Goal: Information Seeking & Learning: Learn about a topic

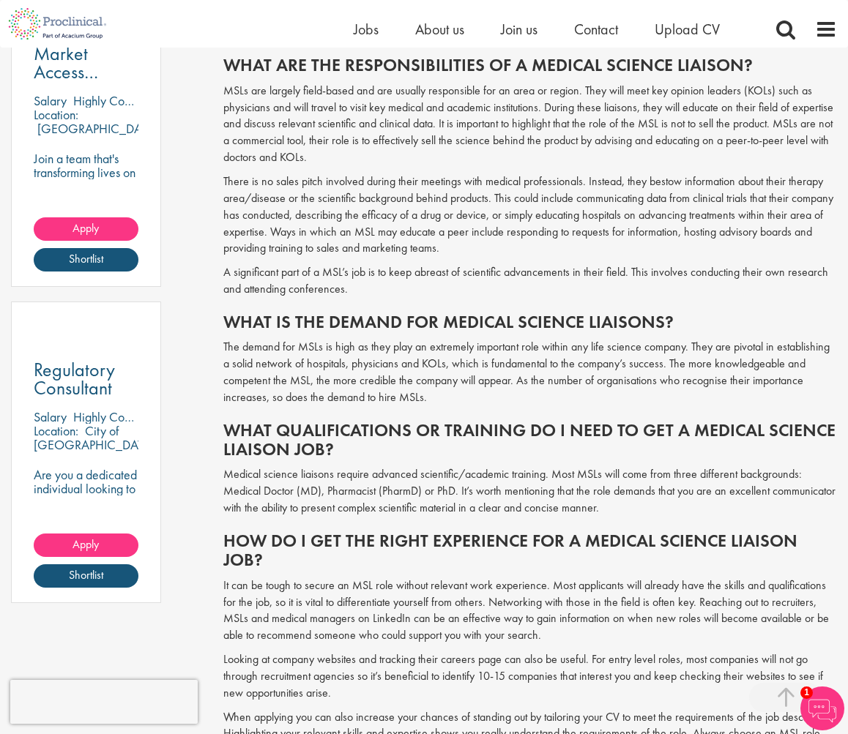
scroll to position [732, 0]
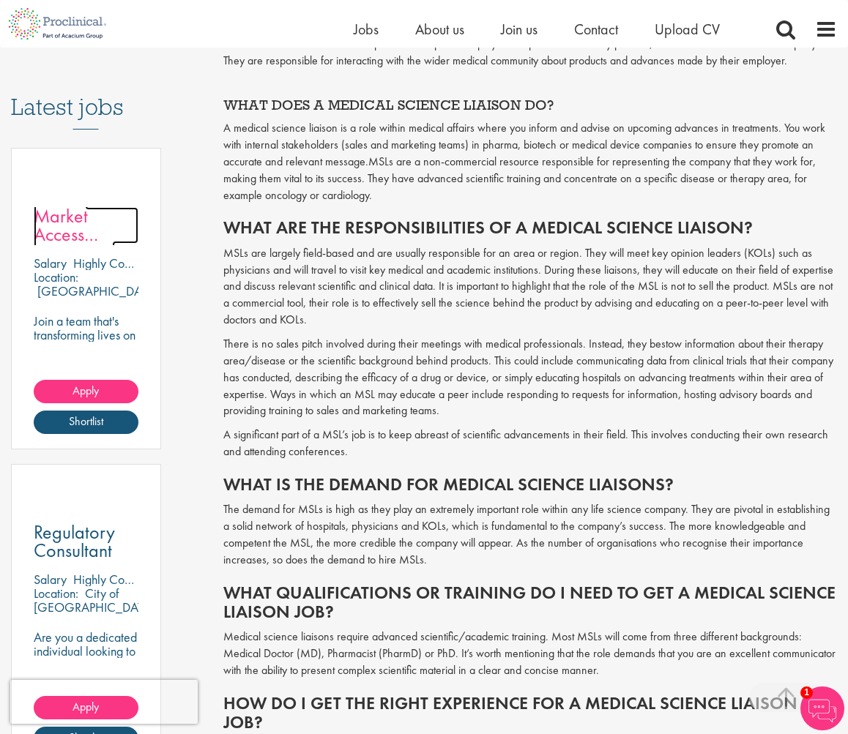
click at [55, 212] on span "Market Access Manager - Field based" at bounding box center [77, 244] width 86 height 80
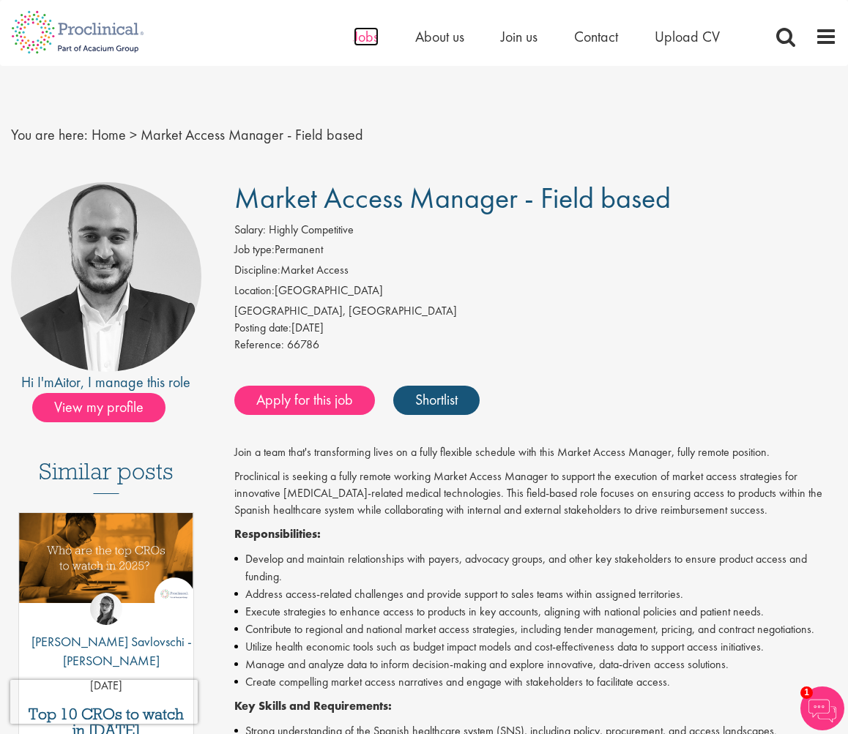
click at [357, 34] on span "Jobs" at bounding box center [366, 36] width 25 height 19
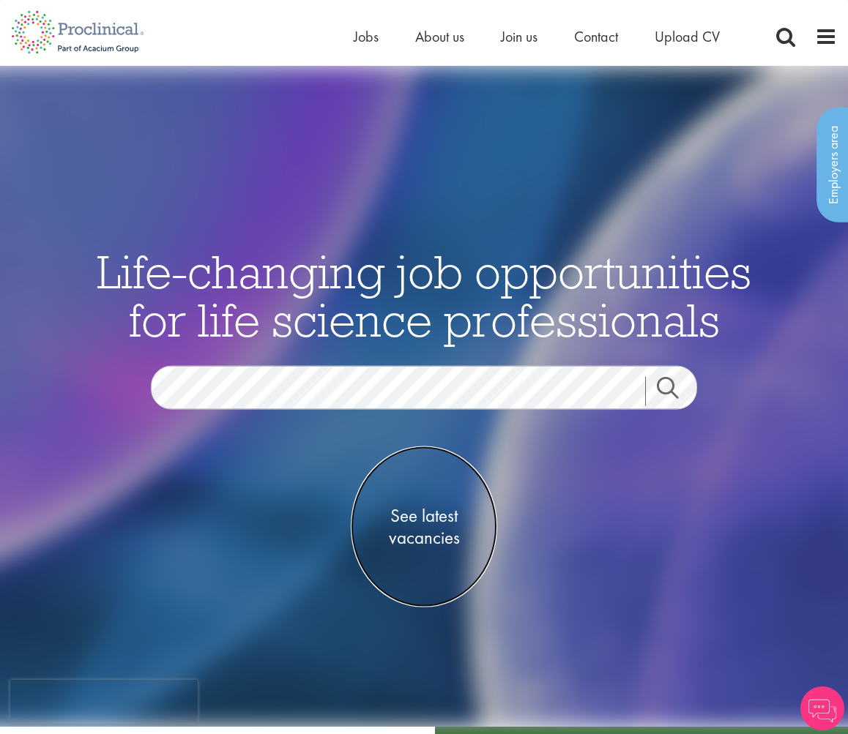
click at [426, 515] on span "See latest vacancies" at bounding box center [424, 526] width 146 height 44
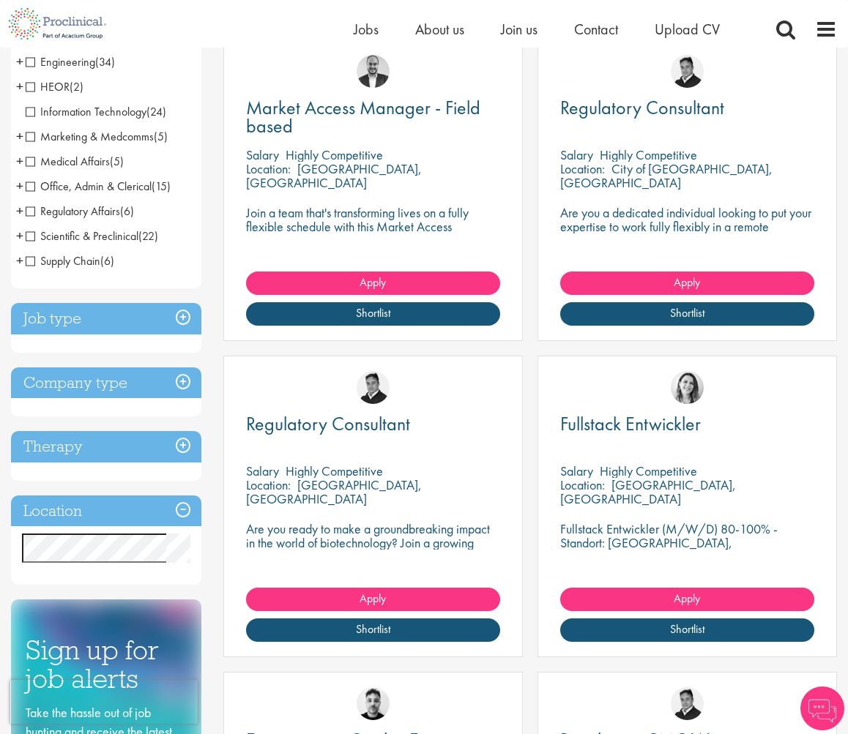
scroll to position [293, 0]
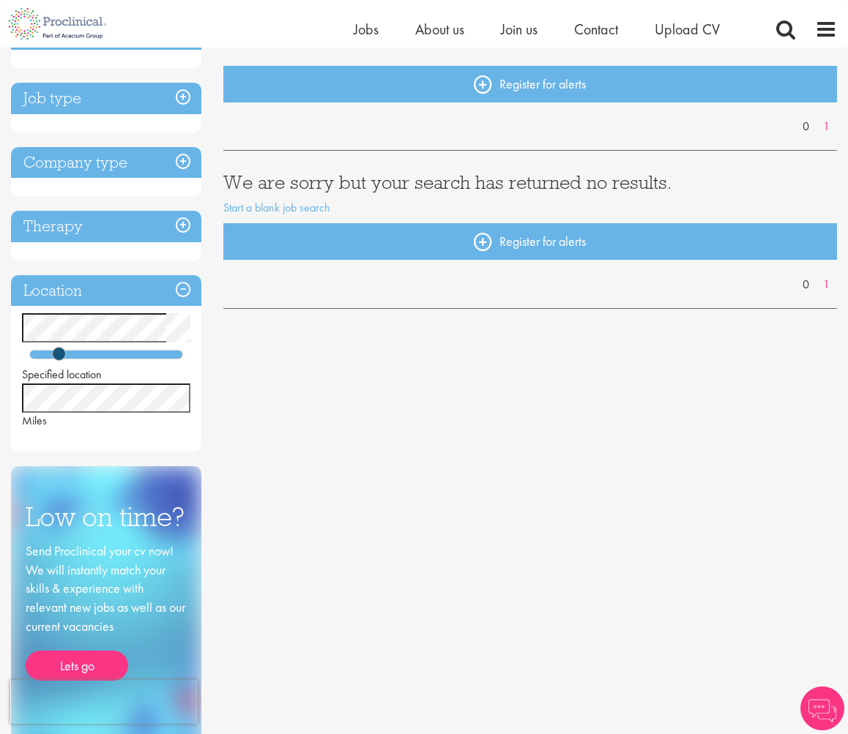
scroll to position [146, 0]
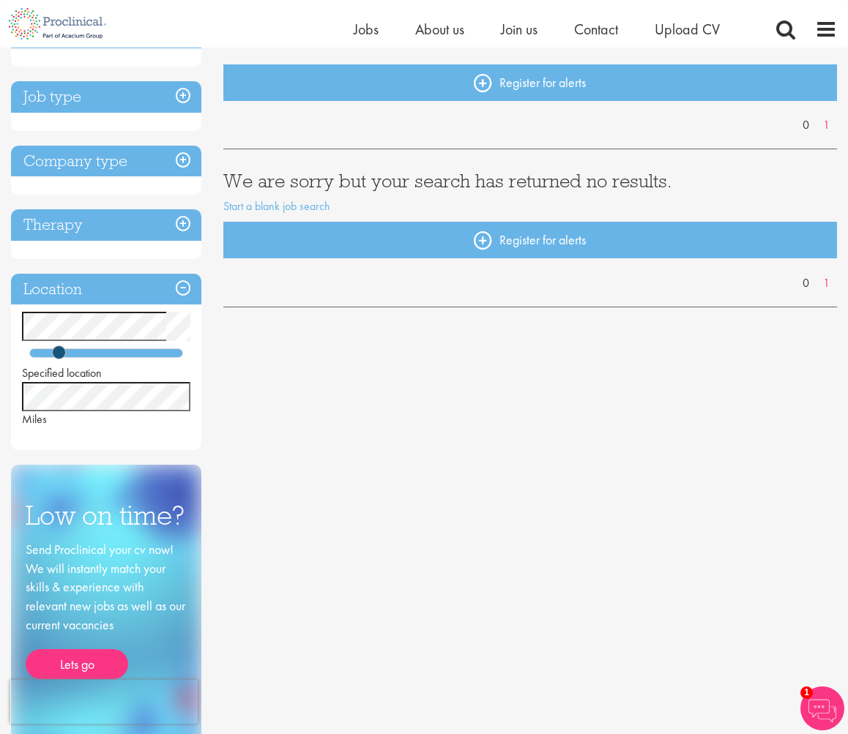
click at [0, 326] on html "This website uses cookies. By continuing to use this site, you are giving your …" at bounding box center [424, 684] width 848 height 1660
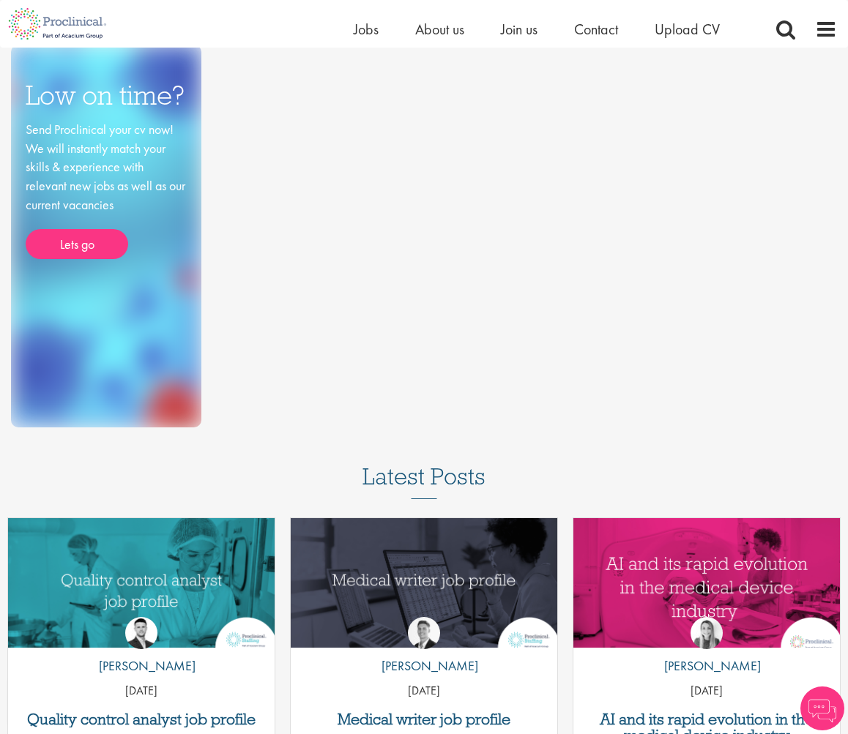
scroll to position [805, 0]
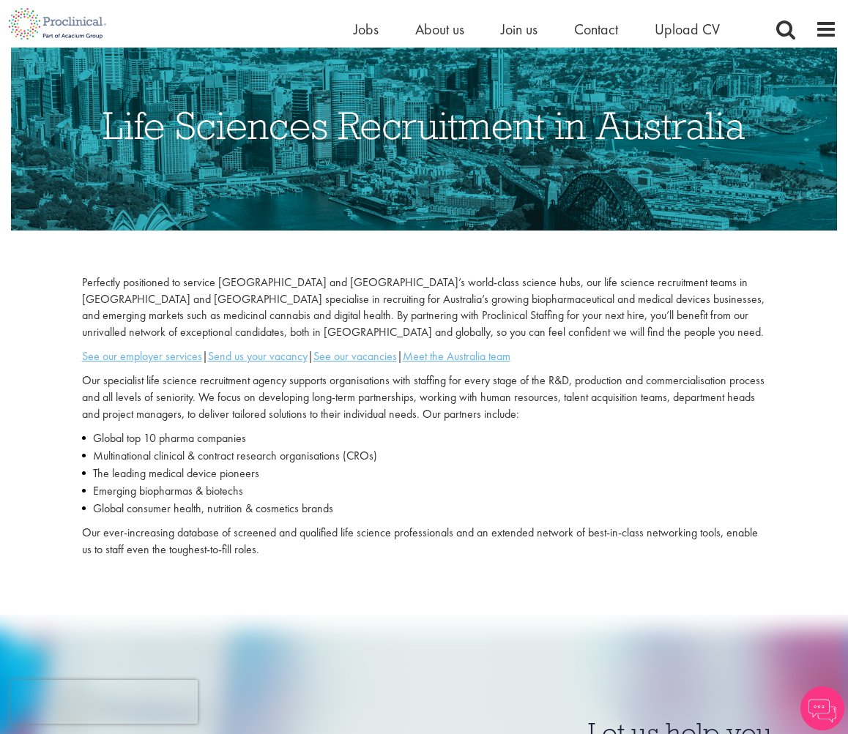
scroll to position [220, 0]
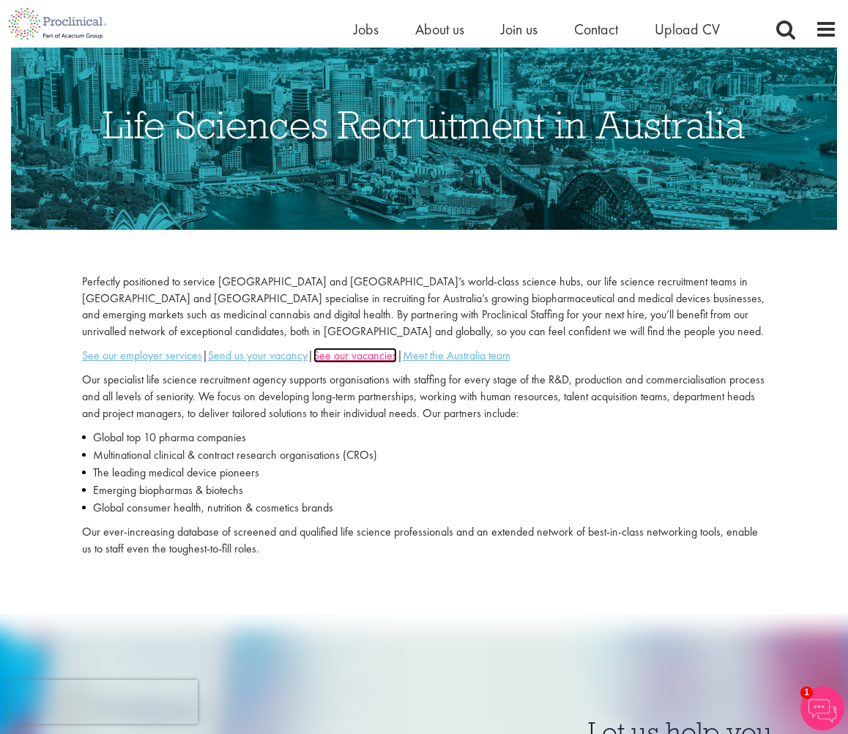
click at [374, 348] on u "See our vacancies" at bounding box center [354, 355] width 83 height 15
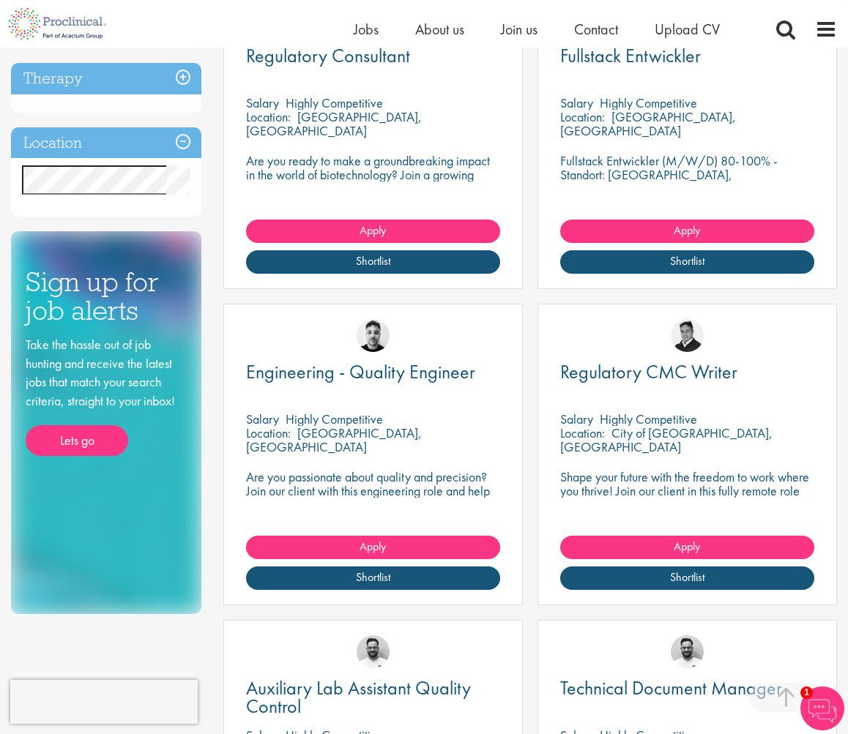
click at [132, 81] on h3 "Therapy" at bounding box center [106, 78] width 190 height 31
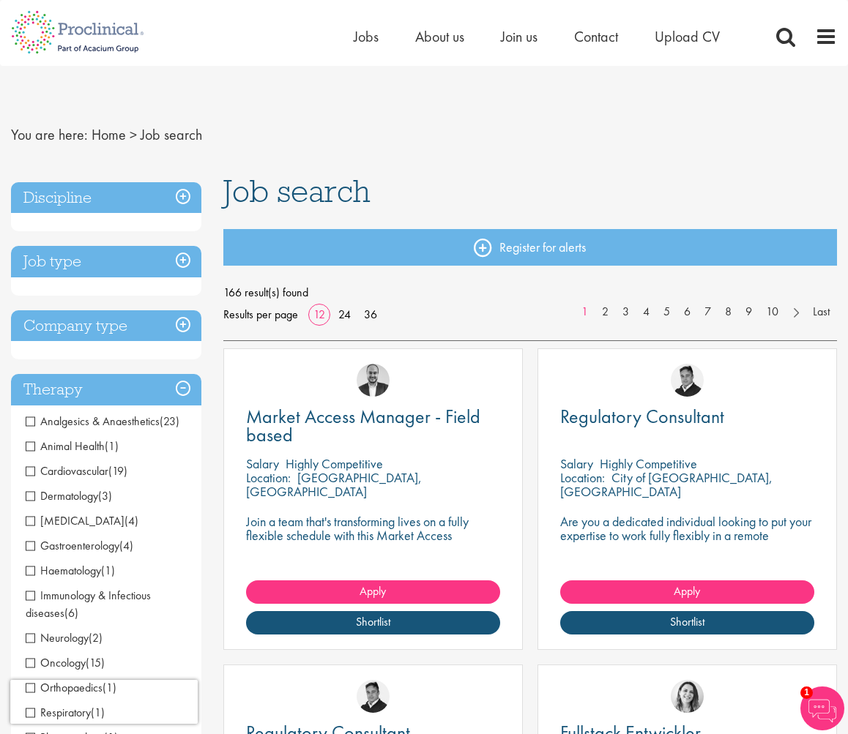
click at [153, 263] on h3 "Job type" at bounding box center [106, 261] width 190 height 31
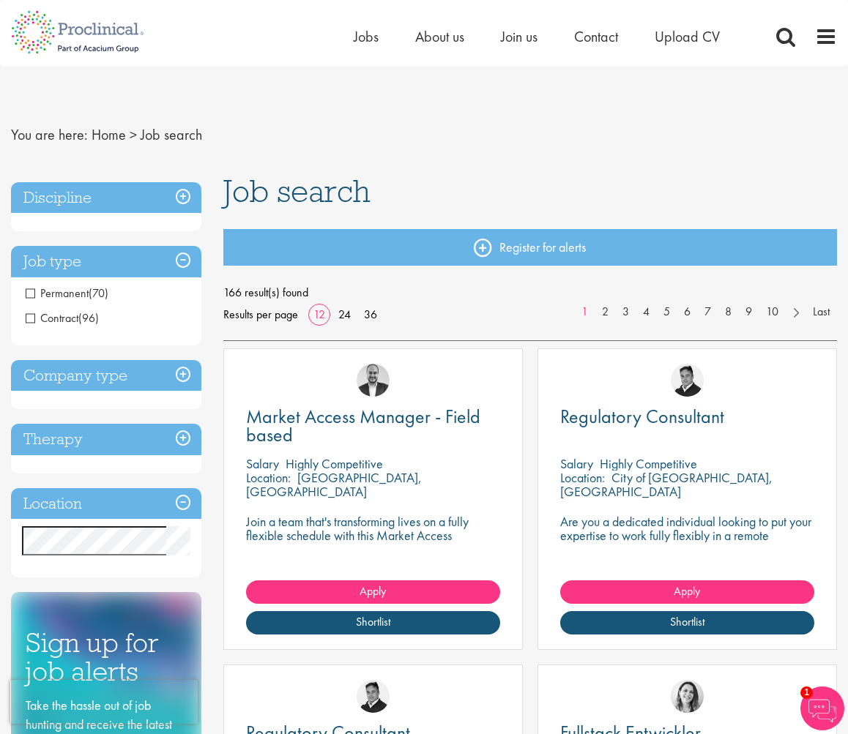
click at [160, 367] on h3 "Company type" at bounding box center [106, 375] width 190 height 31
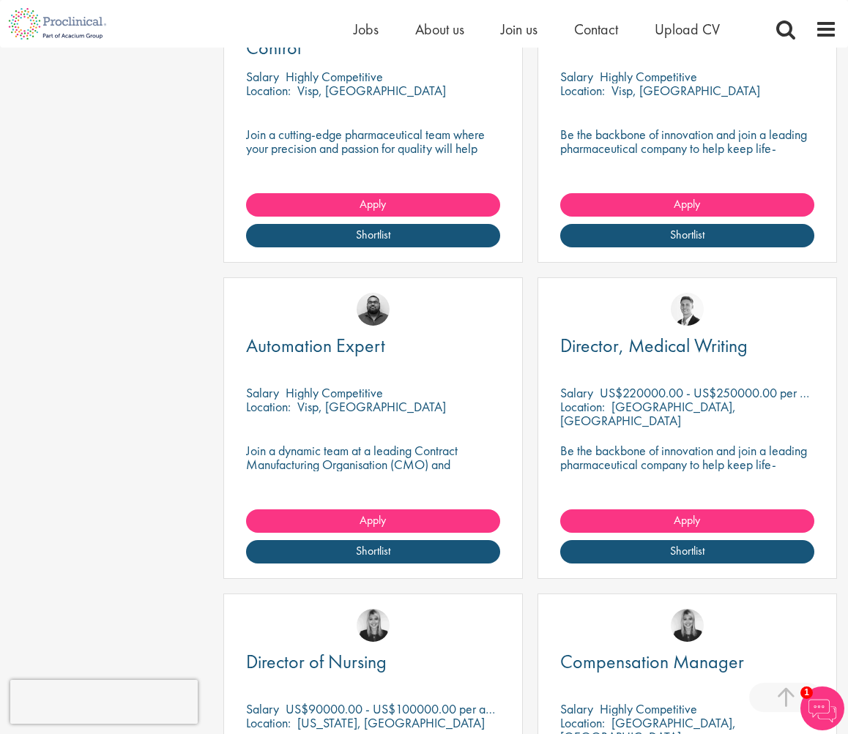
scroll to position [1684, 0]
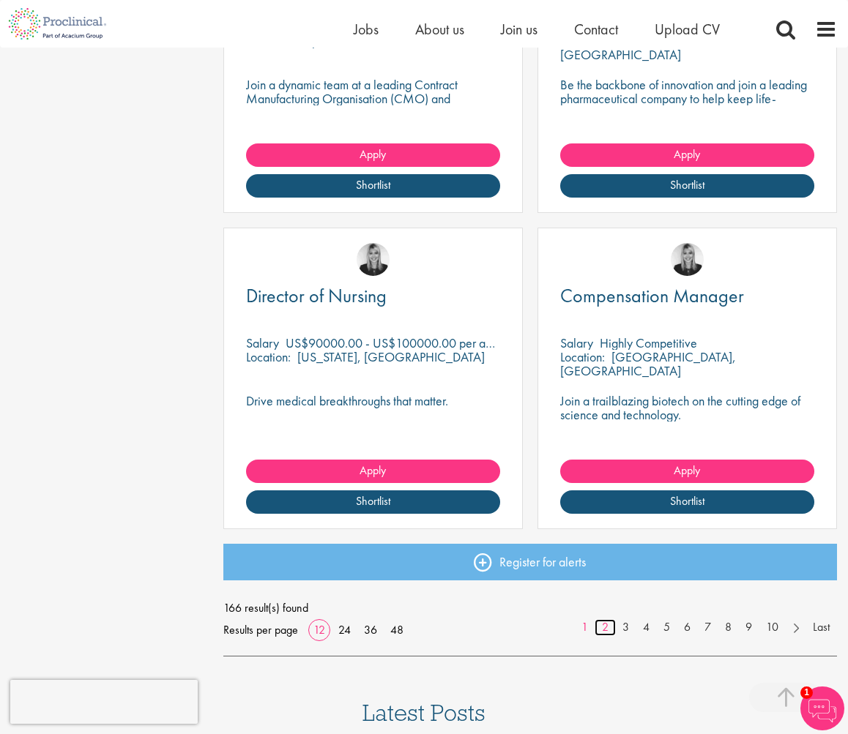
click at [605, 622] on link "2" at bounding box center [604, 627] width 21 height 17
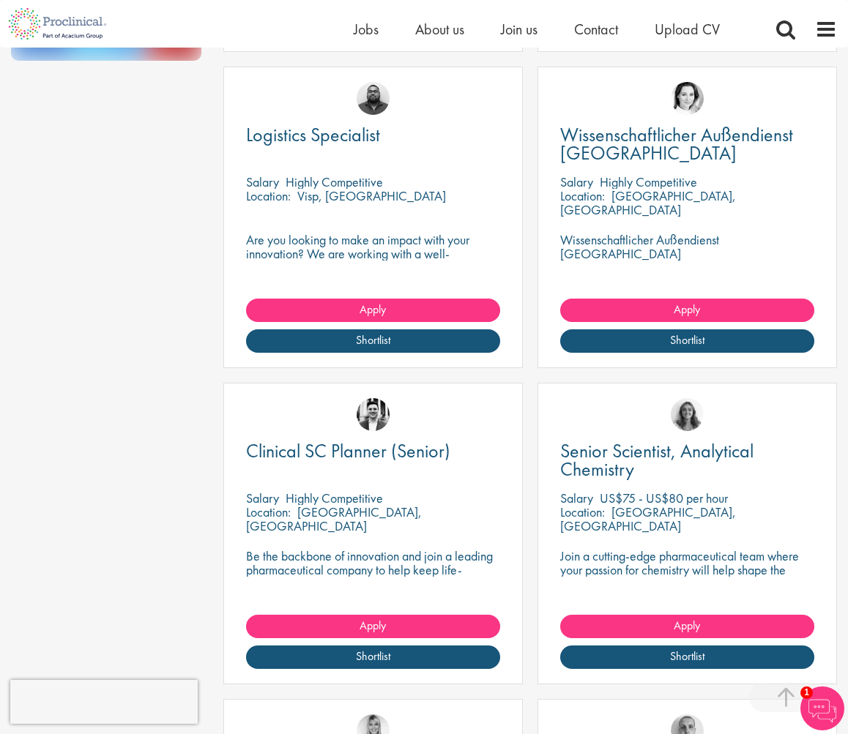
scroll to position [1464, 0]
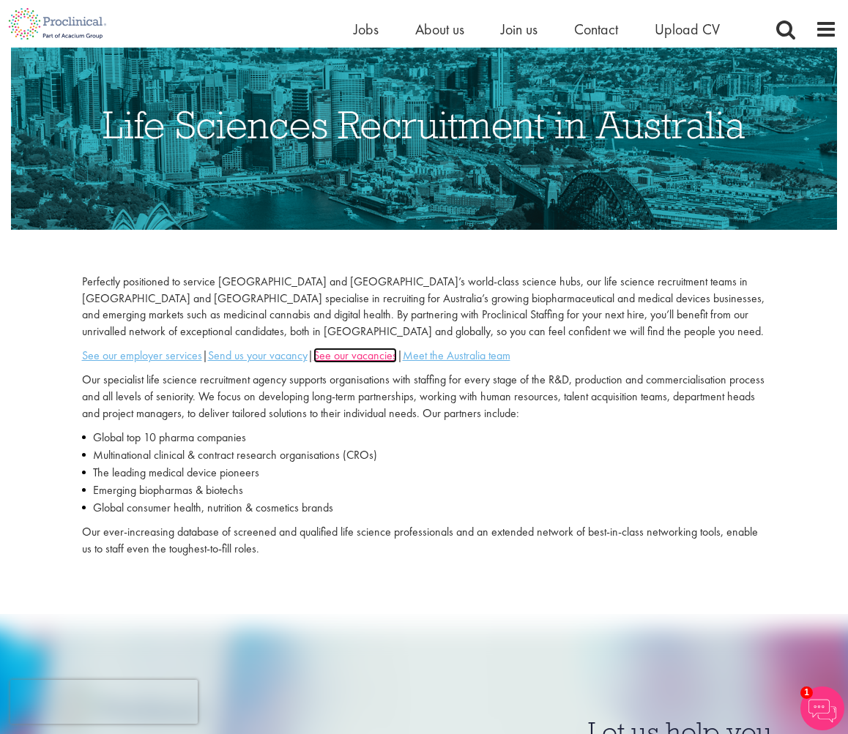
click at [387, 348] on u "See our vacancies" at bounding box center [354, 355] width 83 height 15
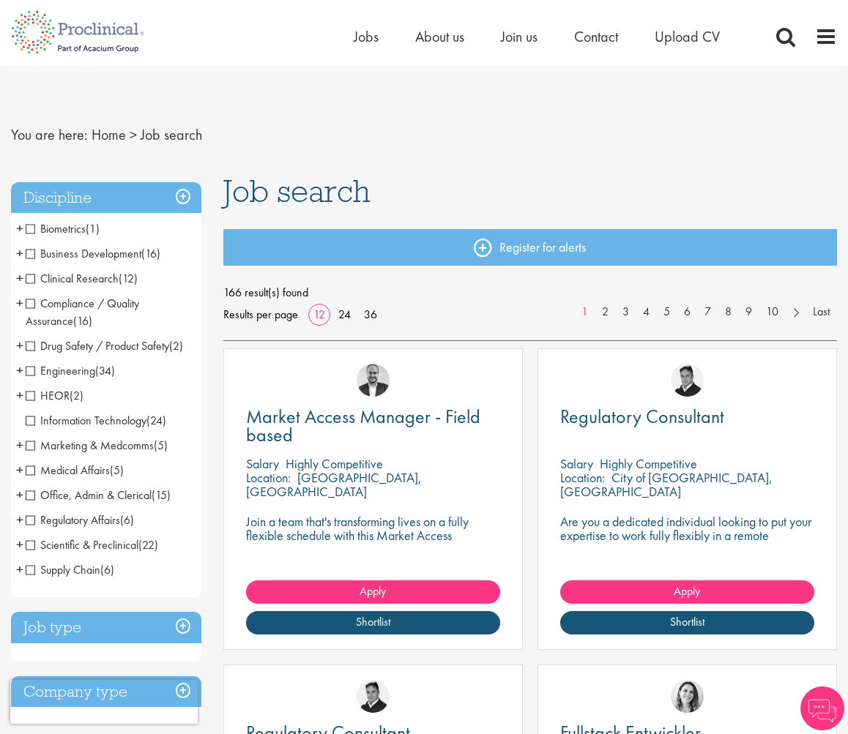
click at [46, 392] on span "HEOR" at bounding box center [48, 395] width 44 height 15
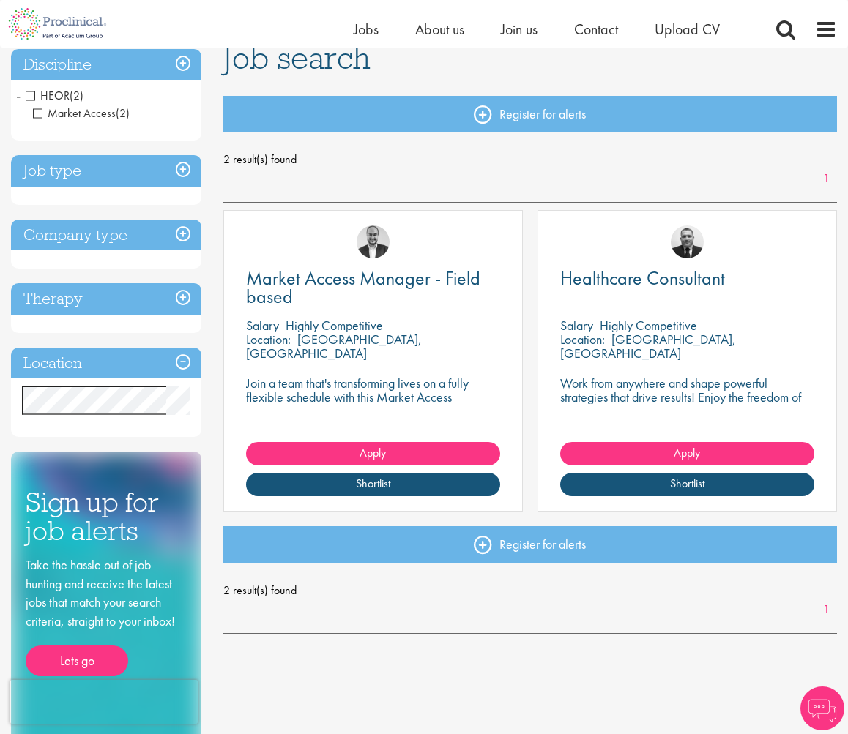
scroll to position [73, 0]
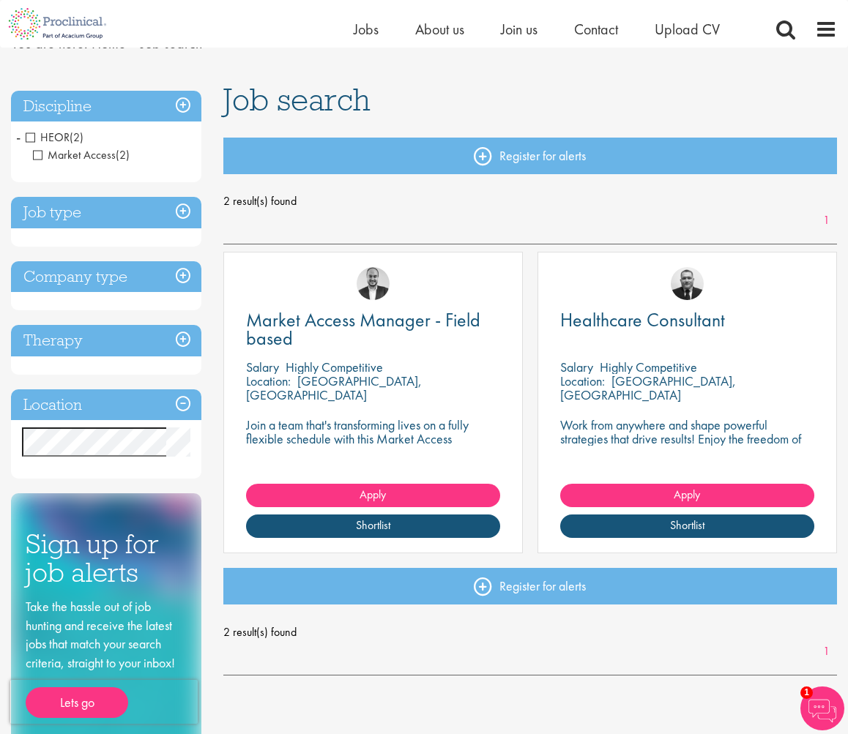
click at [30, 135] on span "HEOR" at bounding box center [48, 137] width 44 height 15
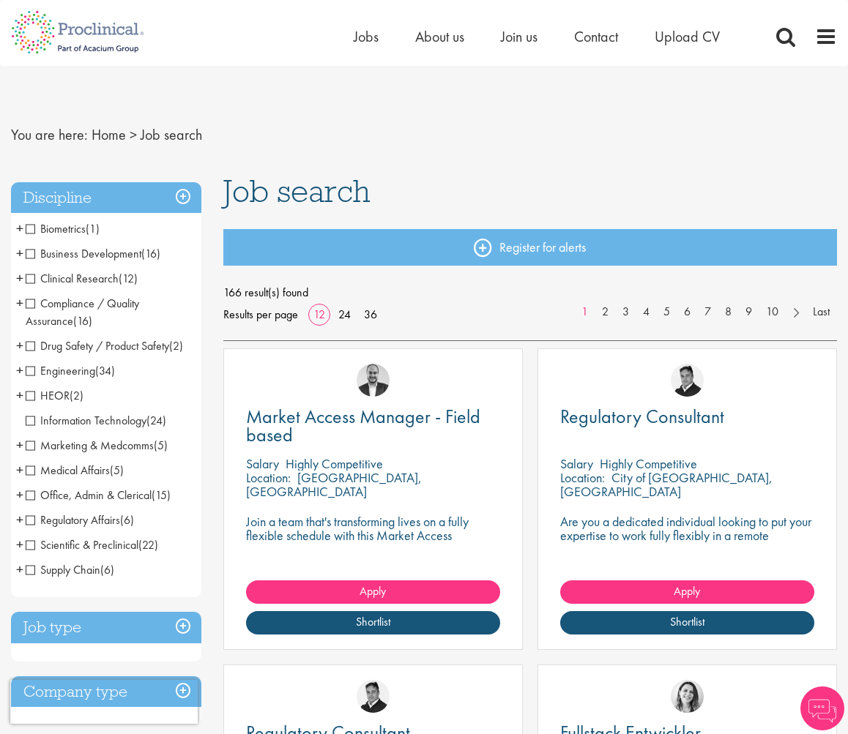
click at [34, 467] on span "Medical Affairs" at bounding box center [68, 470] width 84 height 15
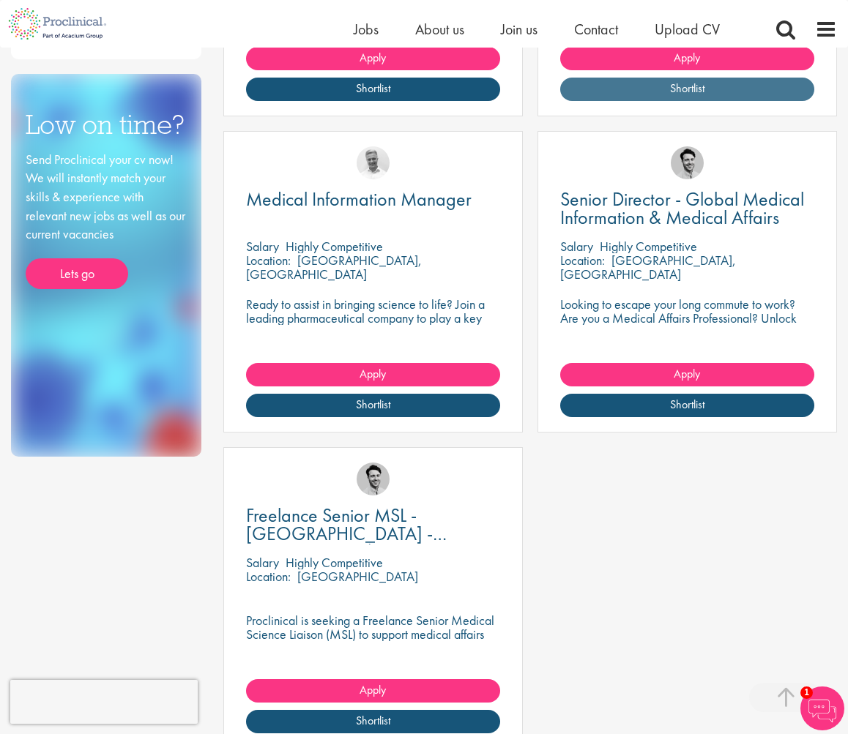
scroll to position [512, 0]
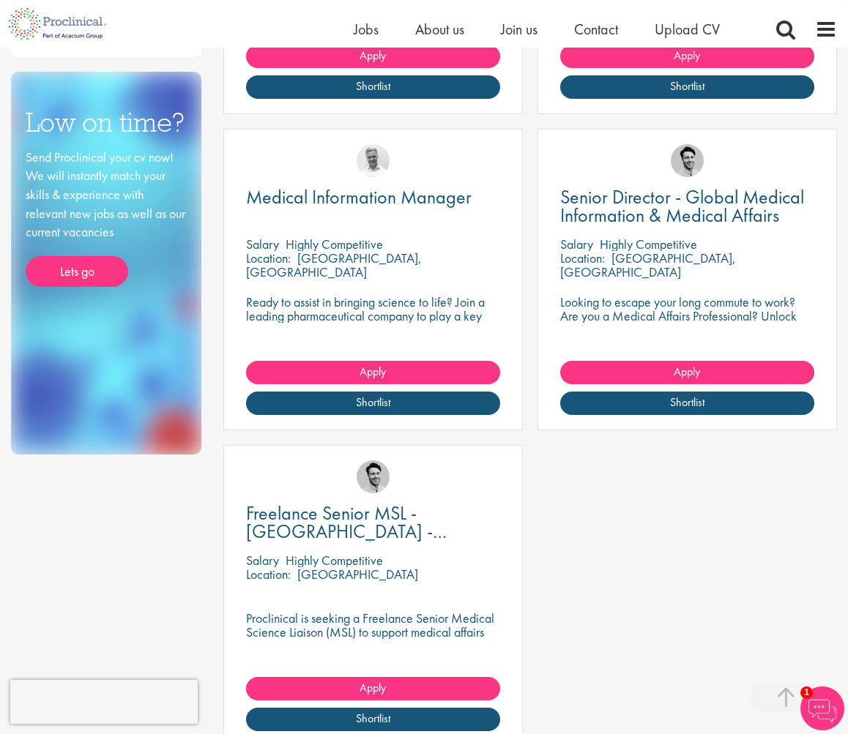
click at [350, 307] on p "Ready to assist in bringing science to life? Join a leading pharmaceutical comp…" at bounding box center [373, 323] width 254 height 56
click at [350, 195] on span "Medical Information Manager" at bounding box center [358, 196] width 225 height 25
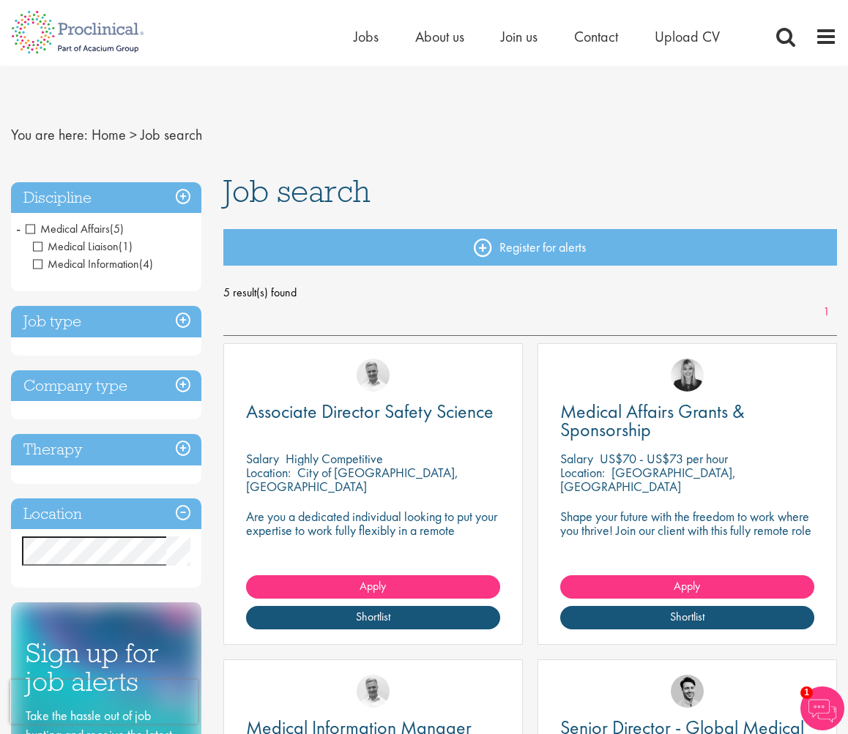
click at [34, 225] on span "Medical Affairs" at bounding box center [68, 228] width 84 height 15
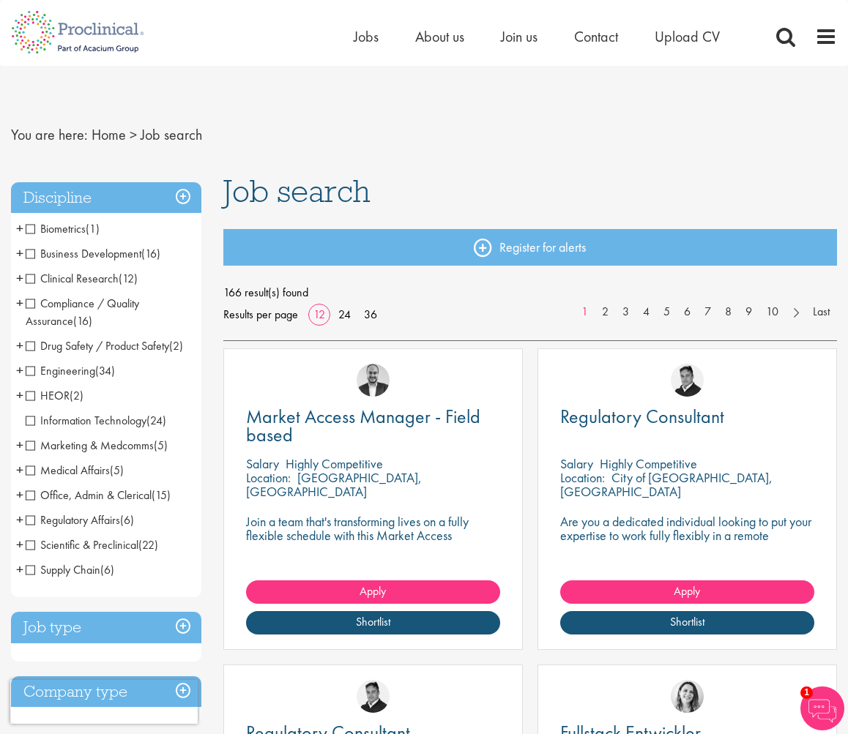
click at [79, 448] on span "Marketing & Medcomms" at bounding box center [90, 445] width 128 height 15
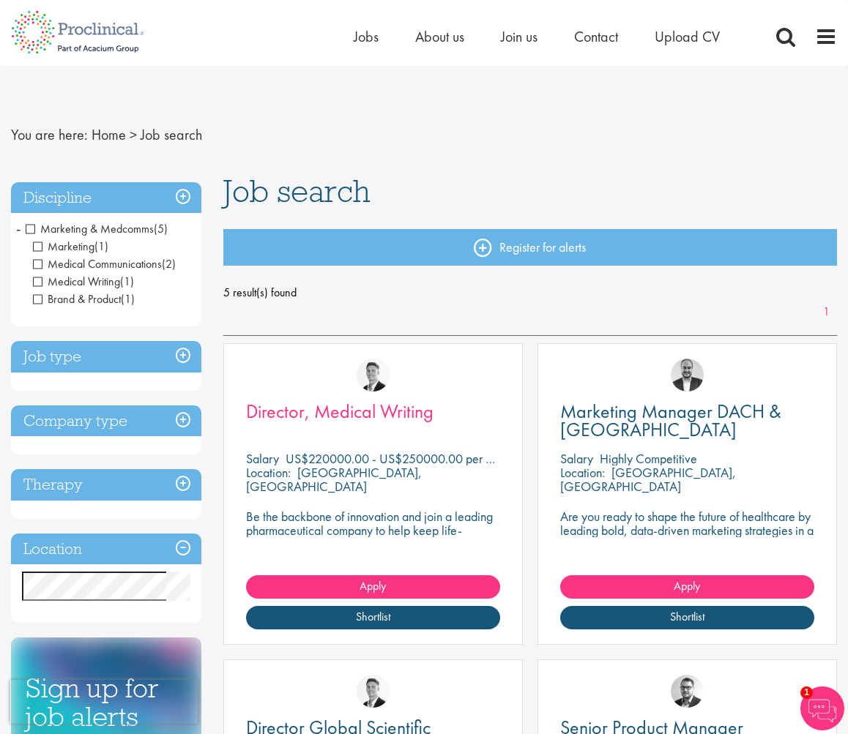
drag, startPoint x: 324, startPoint y: 526, endPoint x: 332, endPoint y: 416, distance: 110.1
click at [324, 526] on p "Be the backbone of innovation and join a leading pharmaceutical company to help…" at bounding box center [373, 531] width 254 height 42
click at [328, 406] on span "Director, Medical Writing" at bounding box center [339, 411] width 187 height 25
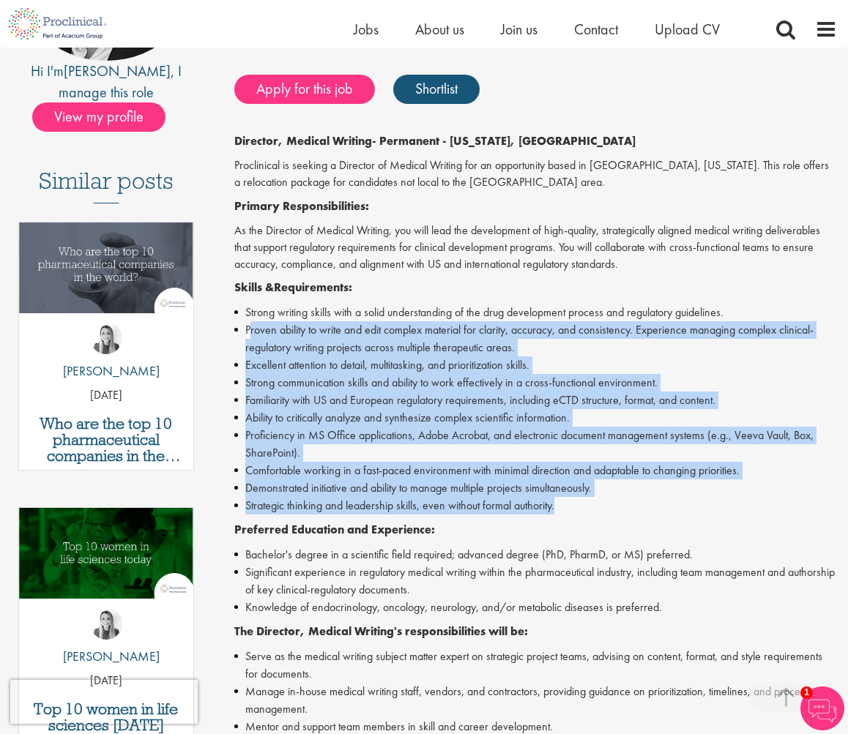
drag, startPoint x: 248, startPoint y: 329, endPoint x: 657, endPoint y: 506, distance: 445.0
click at [657, 506] on ul "Strong writing skills with a solid understanding of the drug development proces…" at bounding box center [535, 409] width 603 height 211
click at [536, 343] on li "Proven ability to write and edit complex material for clarity, accuracy, and co…" at bounding box center [535, 338] width 603 height 35
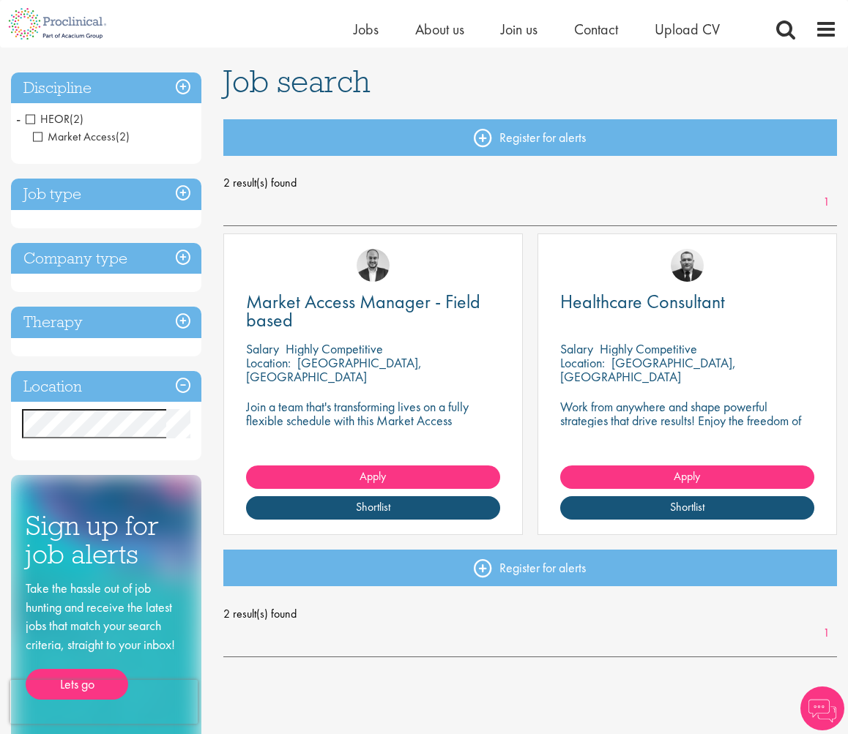
scroll to position [73, 0]
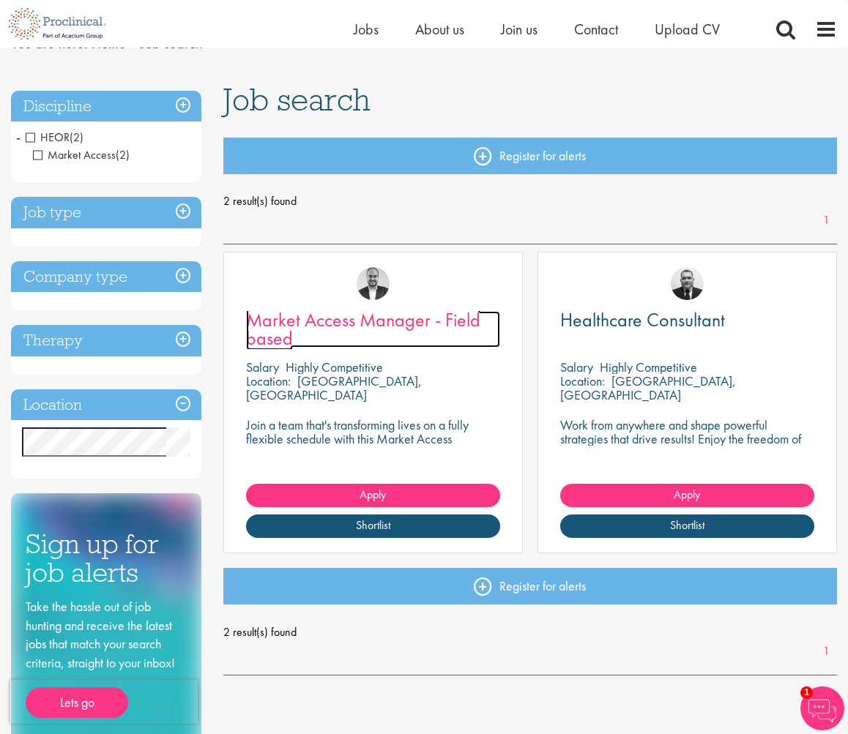
click at [310, 318] on span "Market Access Manager - Field based" at bounding box center [363, 328] width 234 height 43
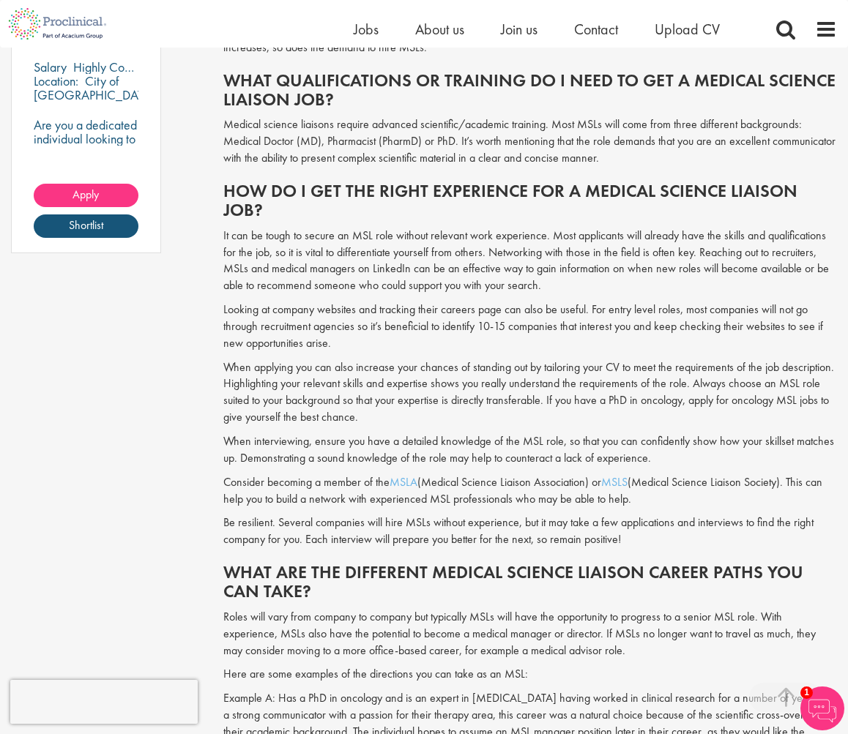
scroll to position [1611, 0]
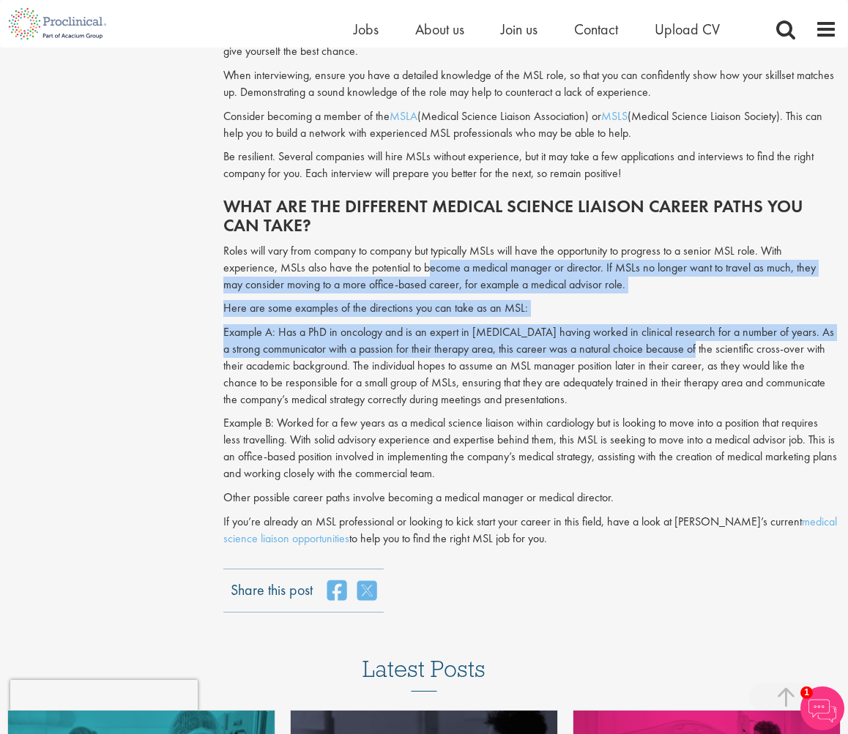
drag, startPoint x: 425, startPoint y: 254, endPoint x: 676, endPoint y: 334, distance: 263.5
